Goal: Find contact information: Find contact information

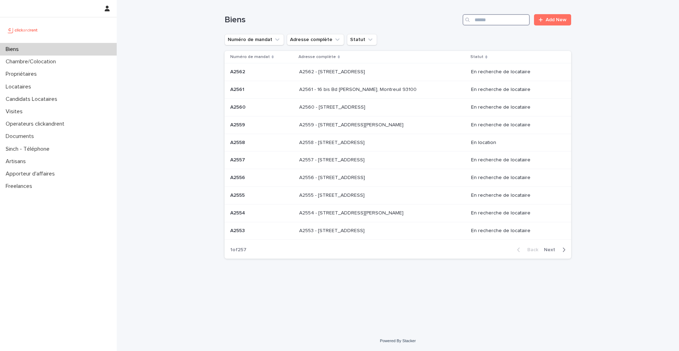
click at [499, 19] on input "Search" at bounding box center [495, 19] width 67 height 11
click at [601, 65] on div "Loading... Saving… Loading... Saving… Biens * Add New Numéro de mandat Adresse …" at bounding box center [398, 165] width 562 height 330
click at [490, 15] on input "*" at bounding box center [495, 19] width 67 height 11
click at [490, 16] on input "*" at bounding box center [495, 19] width 67 height 11
click at [490, 19] on input "*" at bounding box center [495, 19] width 67 height 11
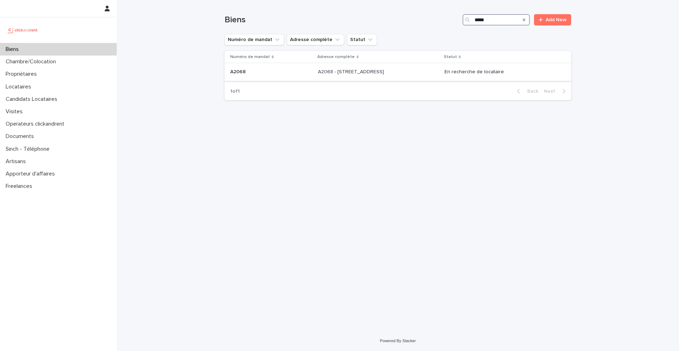
type input "*****"
click at [241, 75] on div "A2068 A2068" at bounding box center [271, 72] width 82 height 12
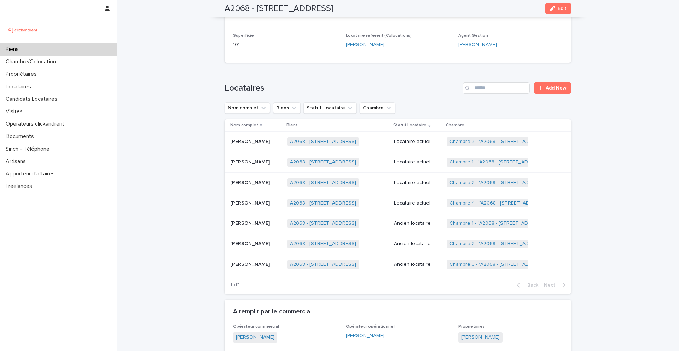
scroll to position [242, 0]
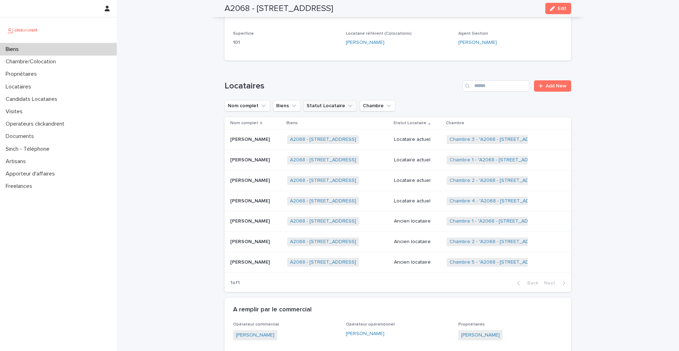
click at [337, 108] on button "Statut Locataire" at bounding box center [329, 105] width 53 height 11
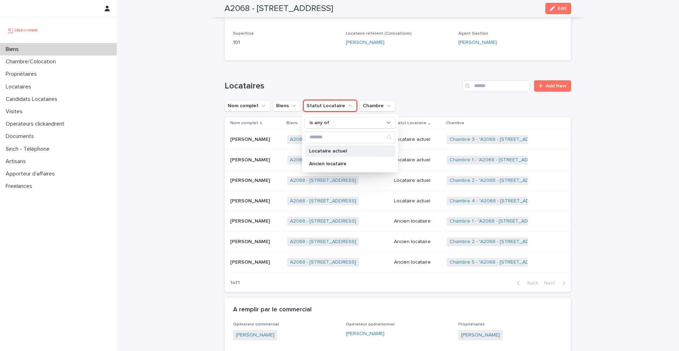
click at [340, 150] on p "Locataire actuel" at bounding box center [346, 150] width 75 height 5
click at [344, 81] on h1 "Locataires" at bounding box center [341, 86] width 235 height 10
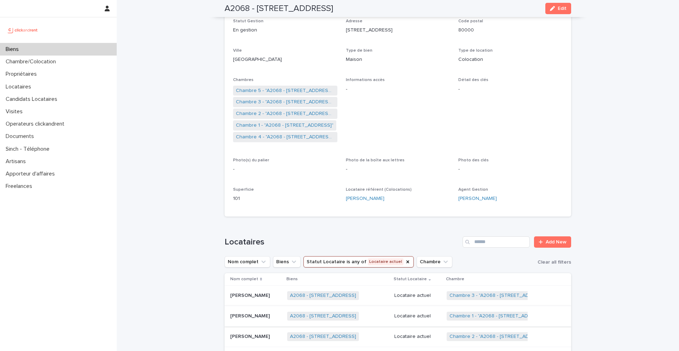
scroll to position [86, 0]
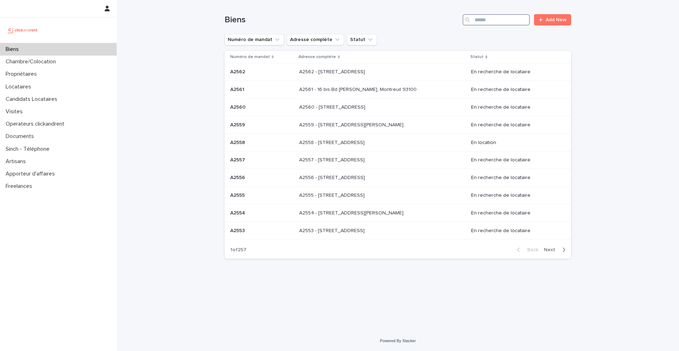
click at [516, 17] on input "Search" at bounding box center [495, 19] width 67 height 11
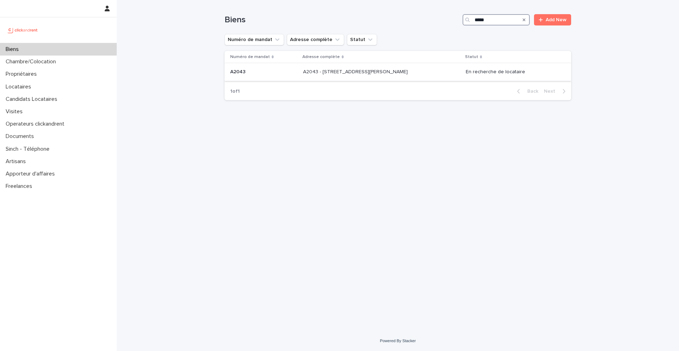
type input "*****"
click at [254, 75] on div "A2043 A2043" at bounding box center [263, 72] width 67 height 12
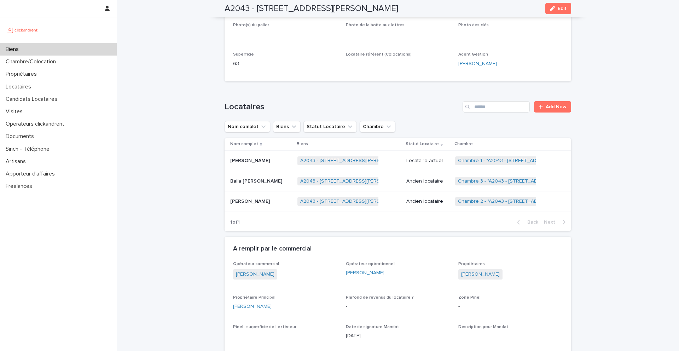
scroll to position [200, 0]
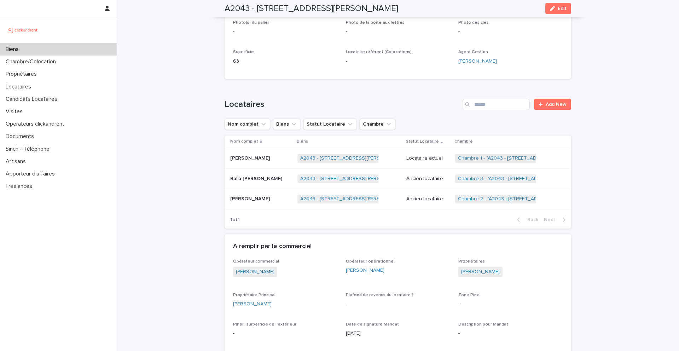
click at [248, 182] on div "Balla Ben Samake Balla Ben Samake" at bounding box center [260, 179] width 61 height 12
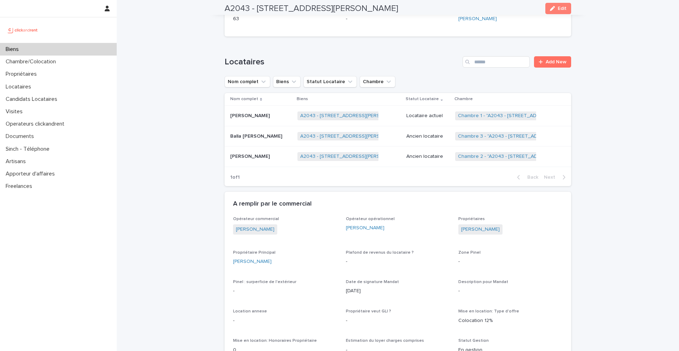
scroll to position [247, 0]
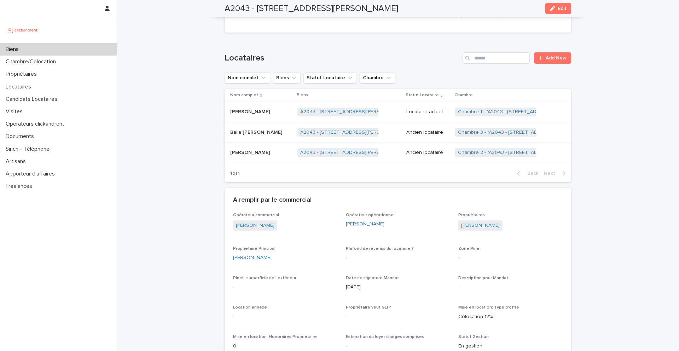
click at [246, 153] on p "Moussa Sow" at bounding box center [250, 151] width 41 height 7
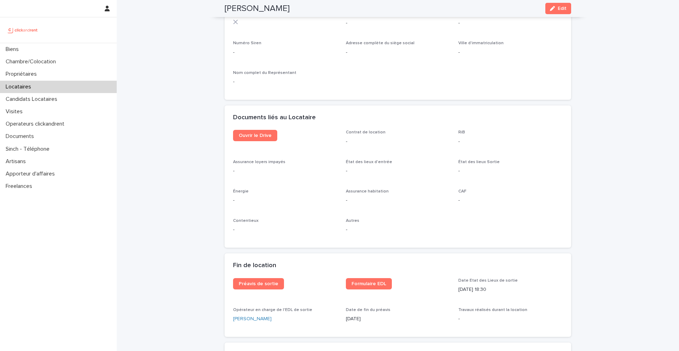
scroll to position [678, 0]
click at [260, 136] on span "Ouvrir le Drive" at bounding box center [255, 133] width 33 height 5
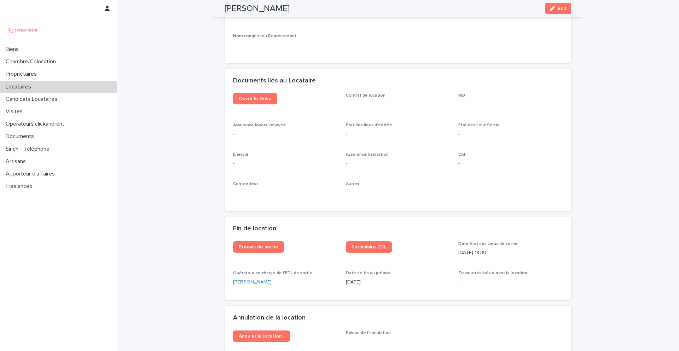
scroll to position [792, 0]
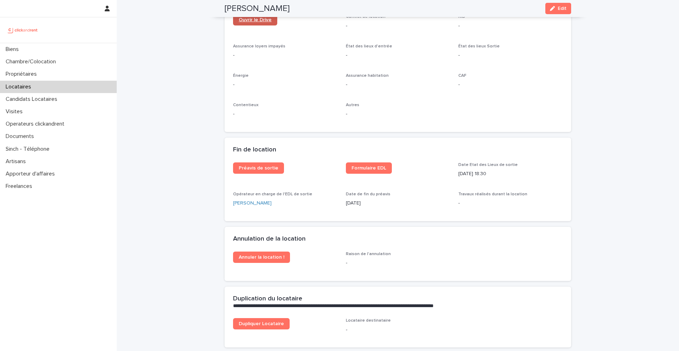
click at [265, 20] on span "Ouvrir le Drive" at bounding box center [255, 19] width 33 height 5
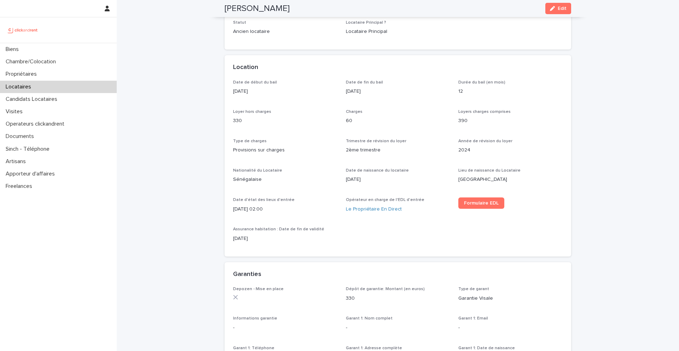
scroll to position [0, 0]
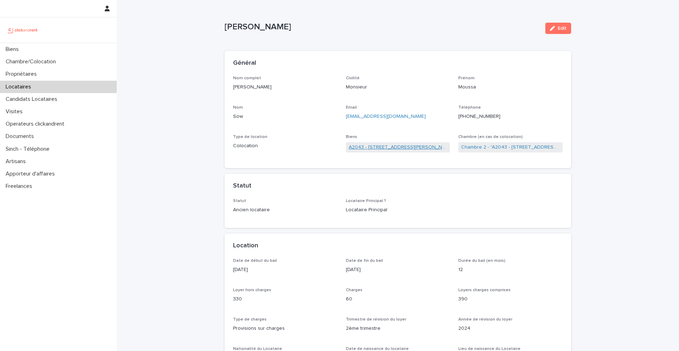
click at [388, 147] on link "A2043 - 5 Rue Jean Bart, Amiens 80000" at bounding box center [397, 146] width 99 height 7
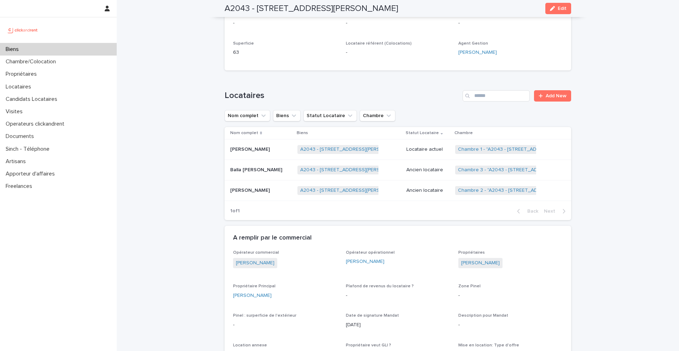
scroll to position [163, 0]
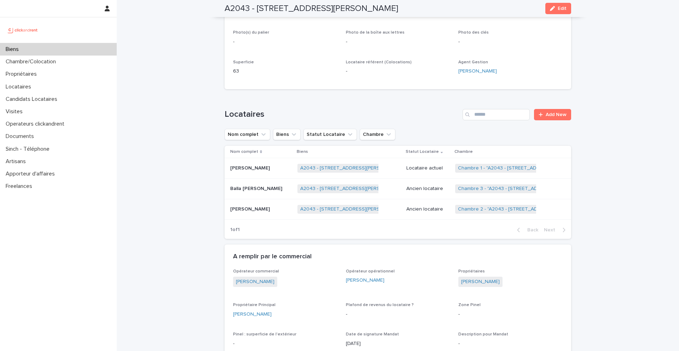
click at [247, 188] on p "Balla Ben Samake" at bounding box center [256, 187] width 53 height 7
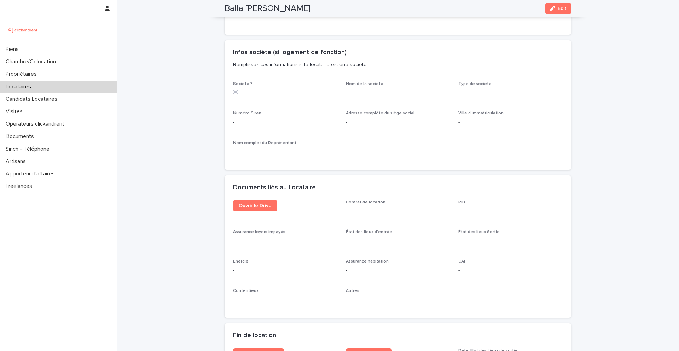
scroll to position [607, 0]
click at [251, 205] on span "Ouvrir le Drive" at bounding box center [255, 205] width 33 height 5
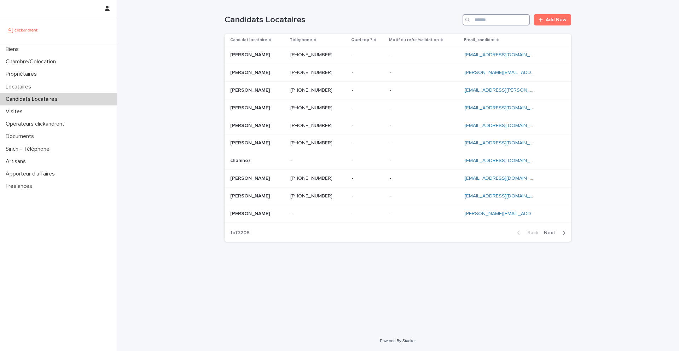
click at [506, 20] on input "Search" at bounding box center [495, 19] width 67 height 11
paste input "**********"
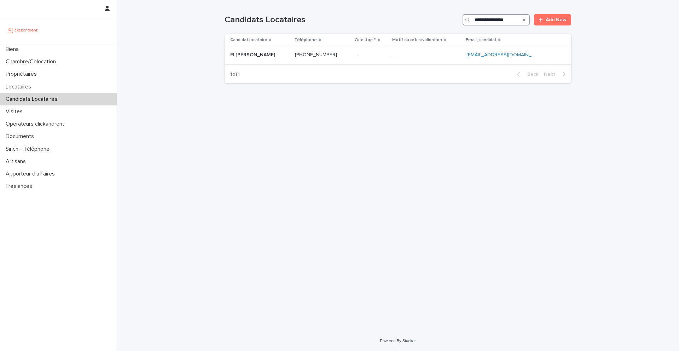
type input "**********"
click at [302, 55] on ringoverc2c-number-84e06f14122c "[PHONE_NUMBER]" at bounding box center [316, 54] width 42 height 5
click at [37, 67] on div "Chambre/Colocation" at bounding box center [58, 61] width 117 height 12
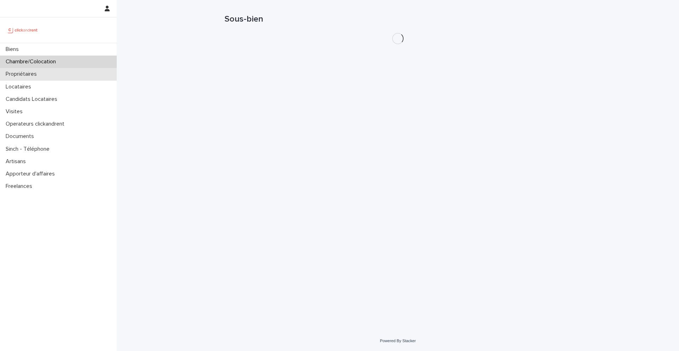
click at [42, 77] on p "Propriétaires" at bounding box center [23, 74] width 40 height 7
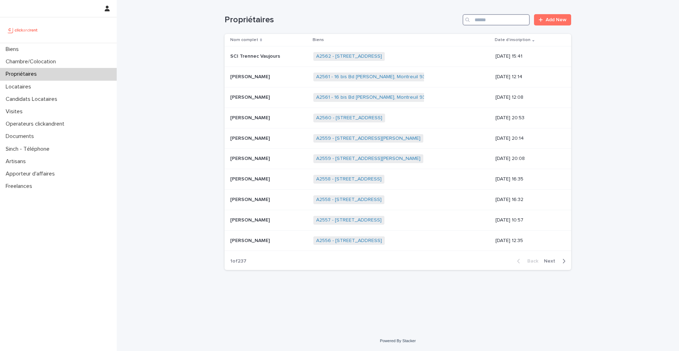
click at [514, 18] on input "Search" at bounding box center [495, 19] width 67 height 11
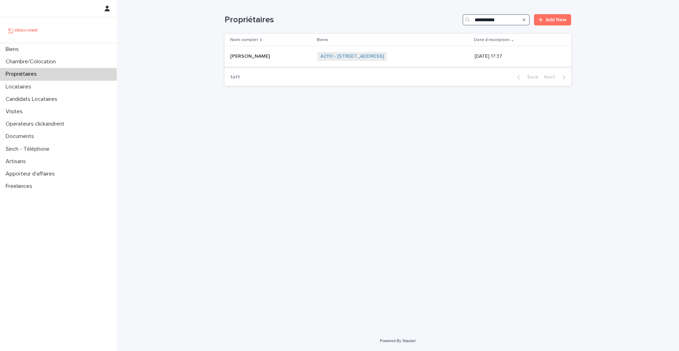
type input "**********"
click at [250, 57] on p "[PERSON_NAME]" at bounding box center [250, 55] width 41 height 7
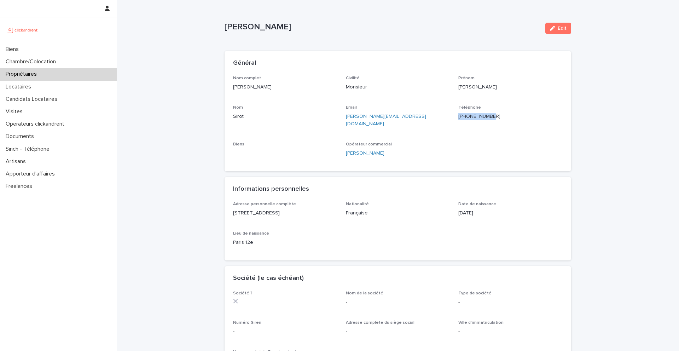
drag, startPoint x: 503, startPoint y: 116, endPoint x: 461, endPoint y: 117, distance: 42.1
click at [461, 117] on p "[PHONE_NUMBER]" at bounding box center [510, 116] width 104 height 7
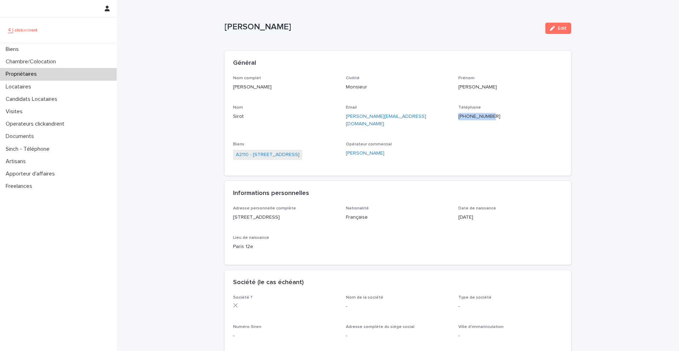
copy ringoverc2c-84e06f14122c "[PHONE_NUMBER]"
click at [299, 151] on link "A2110 - [STREET_ADDRESS]" at bounding box center [268, 154] width 64 height 7
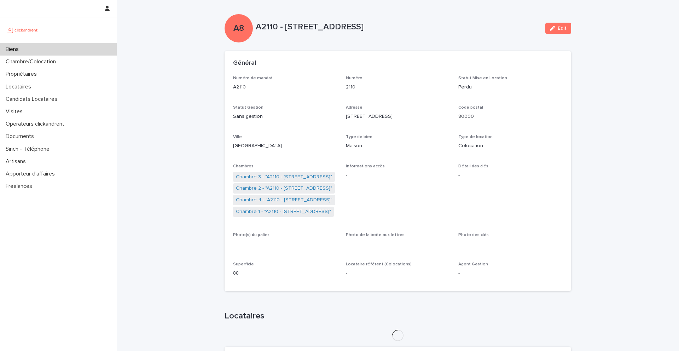
drag, startPoint x: 413, startPoint y: 29, endPoint x: 286, endPoint y: 28, distance: 126.9
click at [286, 28] on p "A2110 - [STREET_ADDRESS]" at bounding box center [398, 27] width 284 height 10
copy p "[STREET_ADDRESS]"
